Goal: Use online tool/utility: Utilize a website feature to perform a specific function

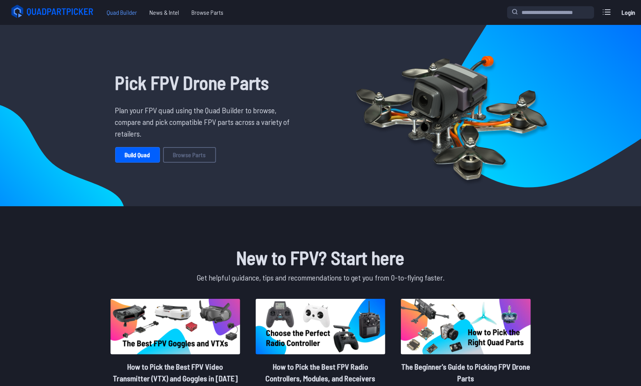
click at [123, 14] on span "Quad Builder" at bounding box center [121, 13] width 43 height 16
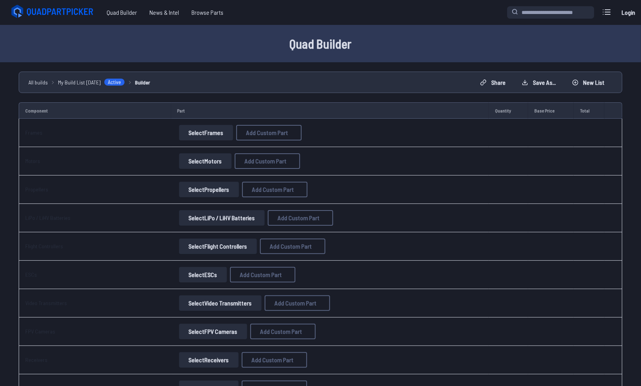
click at [629, 17] on link "Login" at bounding box center [628, 13] width 19 height 16
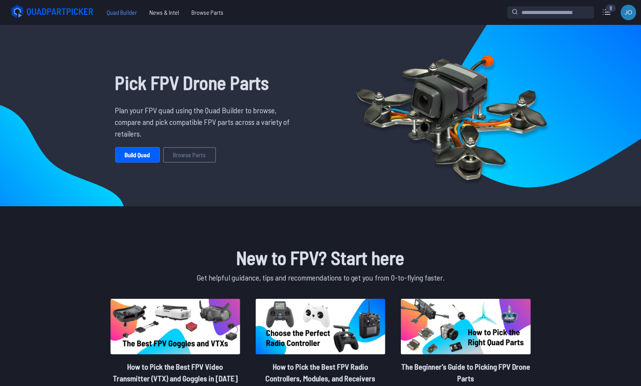
click at [130, 14] on span "Quad Builder" at bounding box center [121, 13] width 43 height 16
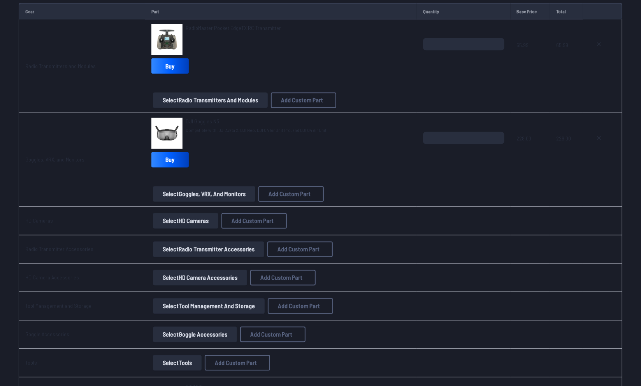
scroll to position [891, 0]
click at [600, 136] on icon at bounding box center [598, 137] width 3 height 3
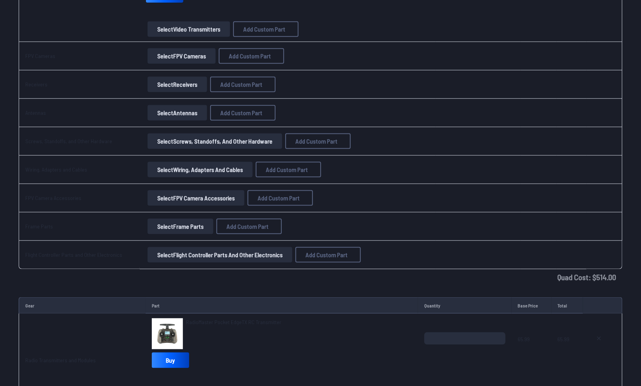
scroll to position [399, 0]
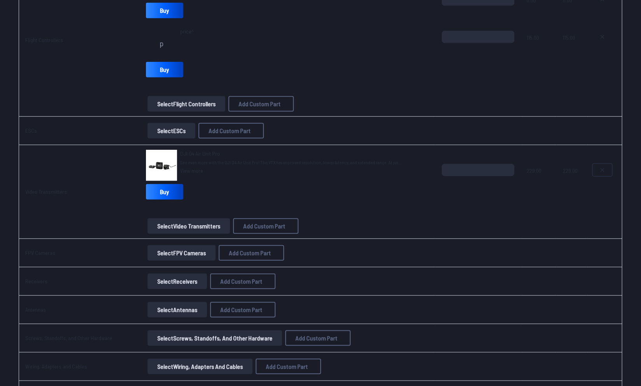
click at [603, 164] on button at bounding box center [602, 170] width 19 height 12
type textarea "**********"
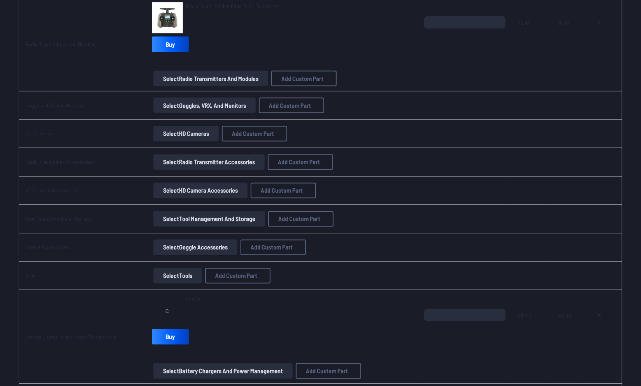
scroll to position [999, 0]
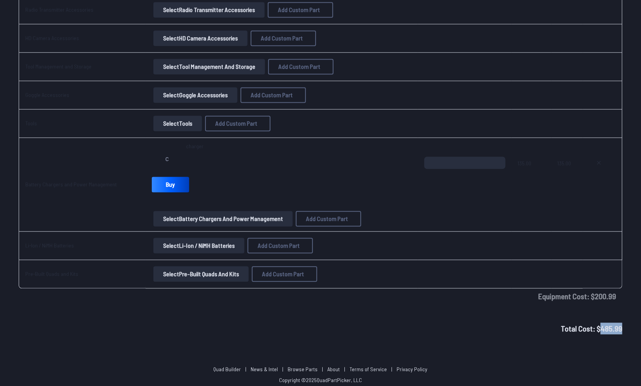
drag, startPoint x: 600, startPoint y: 325, endPoint x: 627, endPoint y: 325, distance: 26.1
click at [627, 325] on div "Total Cost: $ 485.99" at bounding box center [320, 329] width 641 height 12
copy span "485.99"
